Goal: Task Accomplishment & Management: Manage account settings

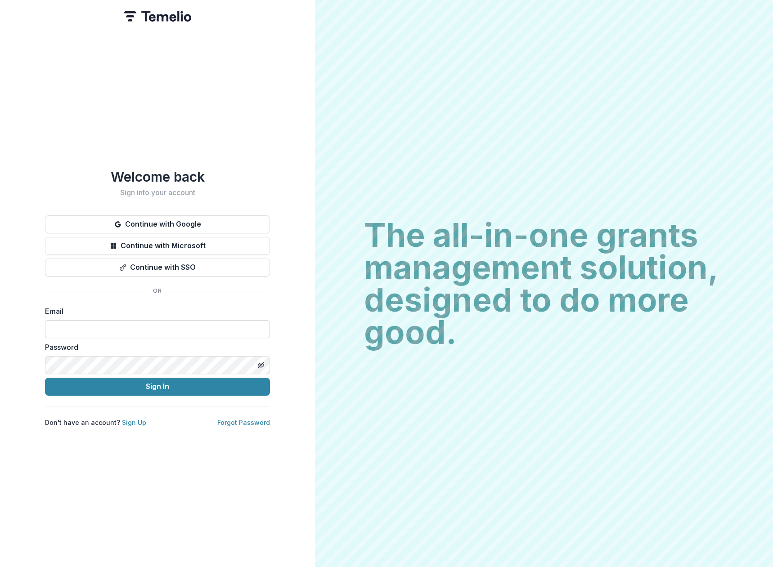
drag, startPoint x: 68, startPoint y: 317, endPoint x: 67, endPoint y: 322, distance: 5.6
click at [68, 320] on input at bounding box center [157, 329] width 225 height 18
click at [67, 322] on input at bounding box center [157, 329] width 225 height 18
type input "**********"
click at [127, 385] on button "Sign In" at bounding box center [157, 387] width 225 height 18
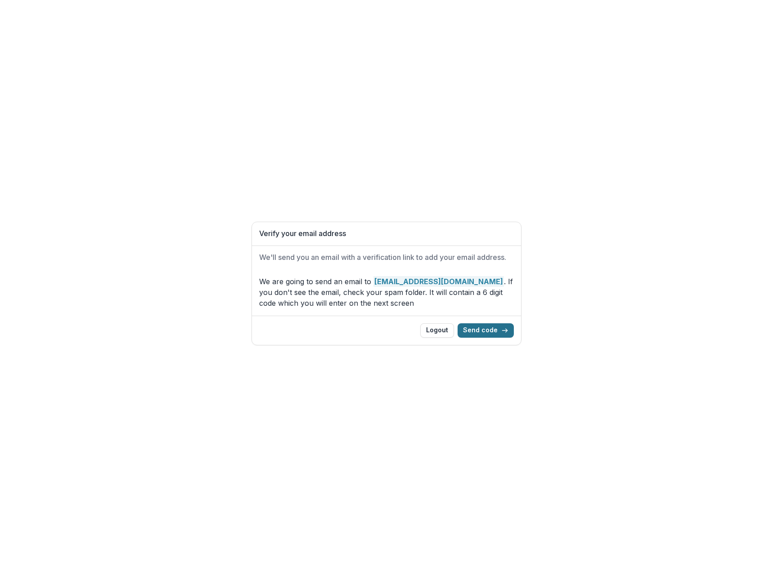
click at [486, 333] on button "Send code" at bounding box center [485, 330] width 56 height 14
